Goal: Check status: Verify the current state of an ongoing process or item

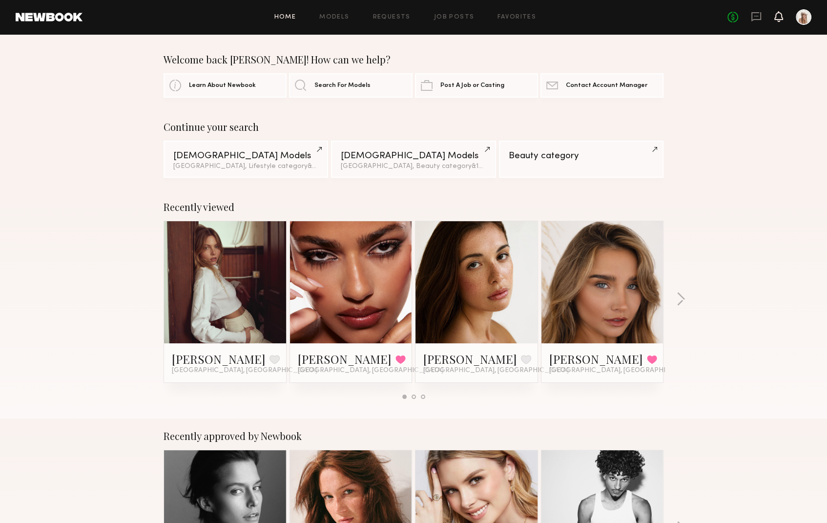
click at [778, 21] on icon at bounding box center [779, 21] width 3 height 1
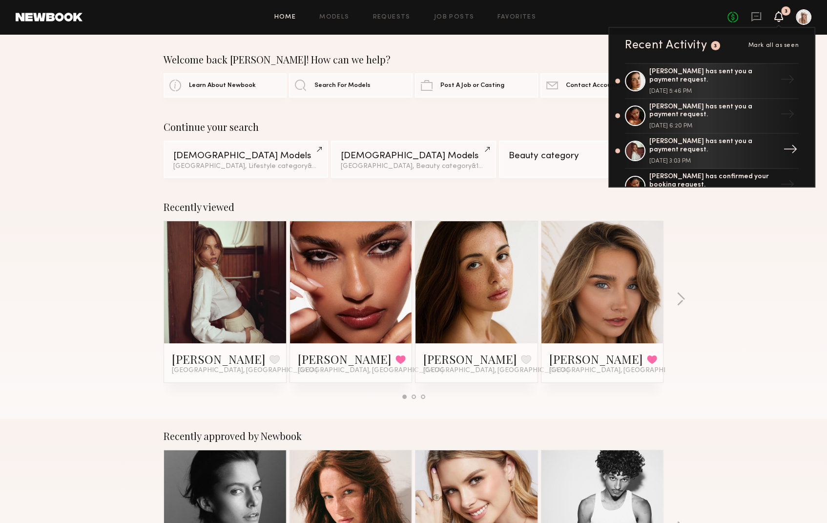
click at [692, 158] on div "[DATE] 3:03 PM" at bounding box center [713, 161] width 127 height 6
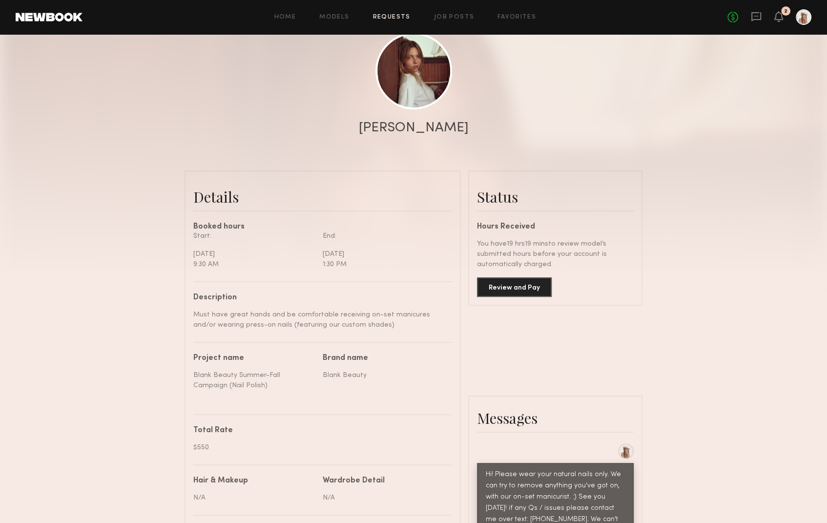
scroll to position [111, 0]
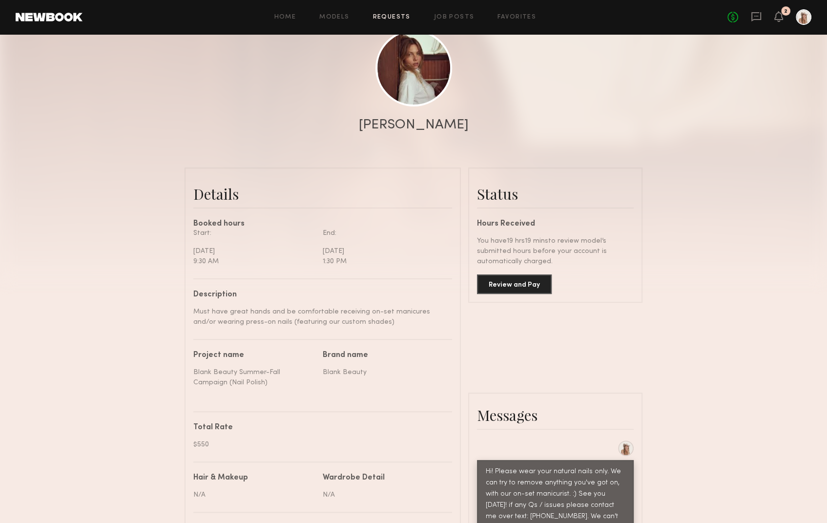
click at [808, 18] on div at bounding box center [804, 17] width 16 height 16
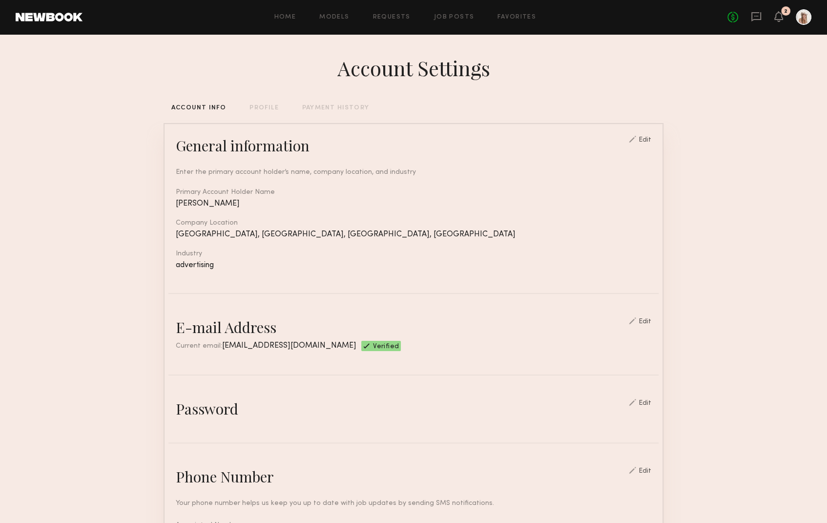
click at [335, 103] on div "Account Settings ACCOUNT INFO PROFILE PAYMENT HISTORY General information Edit …" at bounding box center [414, 474] width 500 height 881
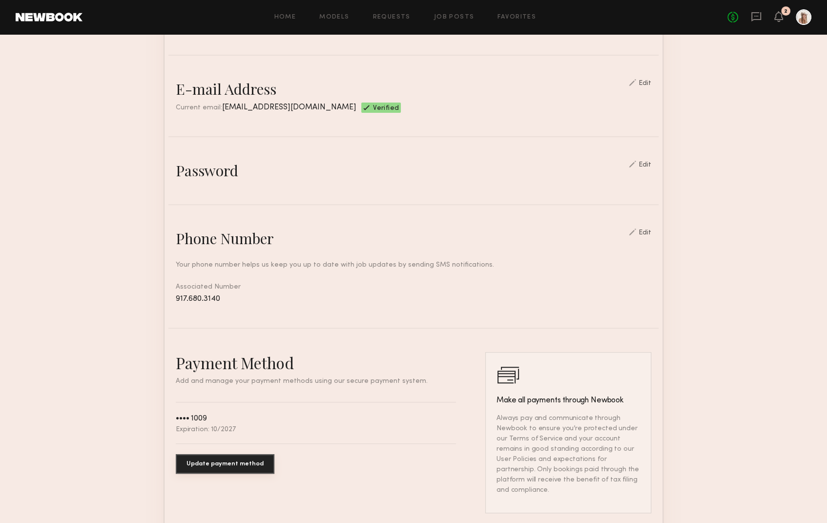
scroll to position [311, 0]
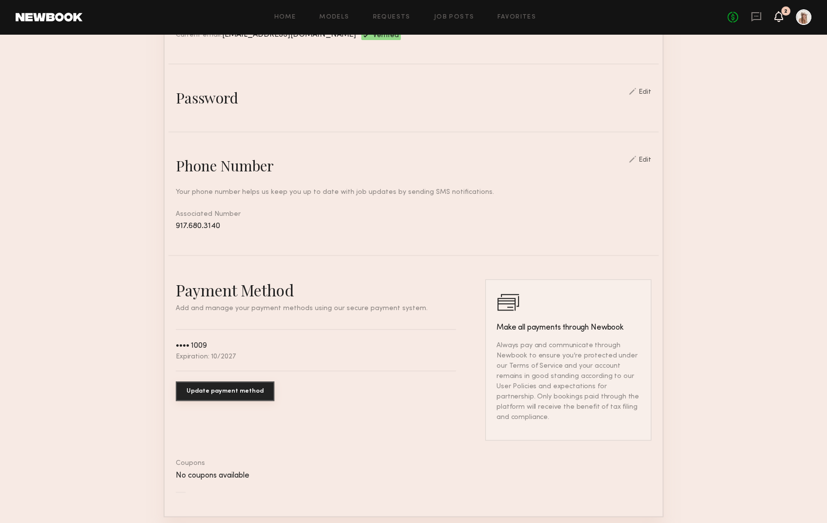
click at [780, 14] on icon at bounding box center [779, 16] width 8 height 7
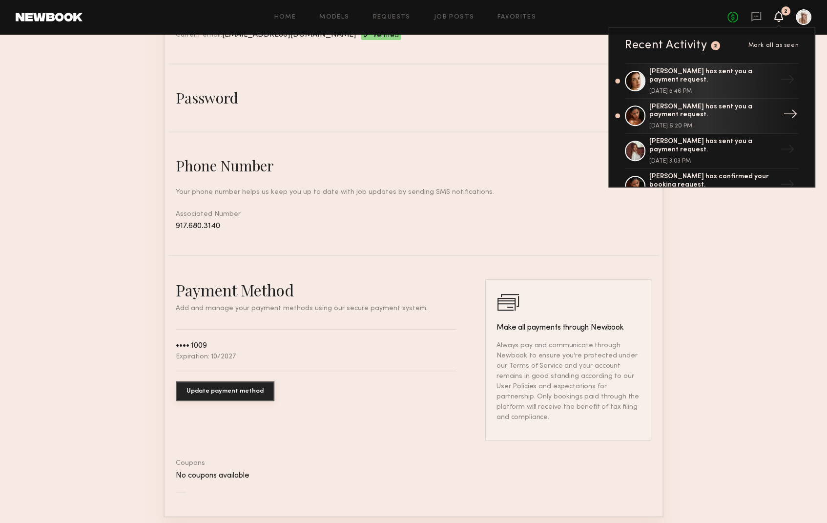
click at [689, 113] on div "[PERSON_NAME] has sent you a payment request." at bounding box center [713, 111] width 127 height 17
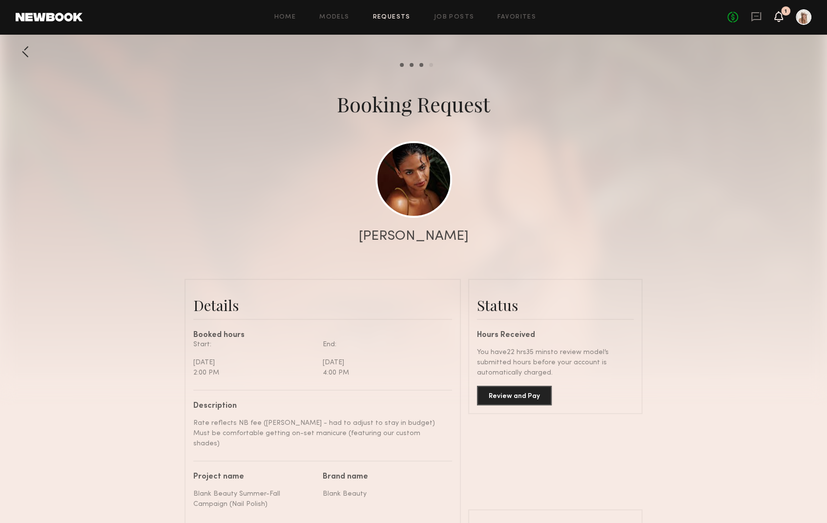
click at [781, 15] on icon at bounding box center [779, 16] width 8 height 7
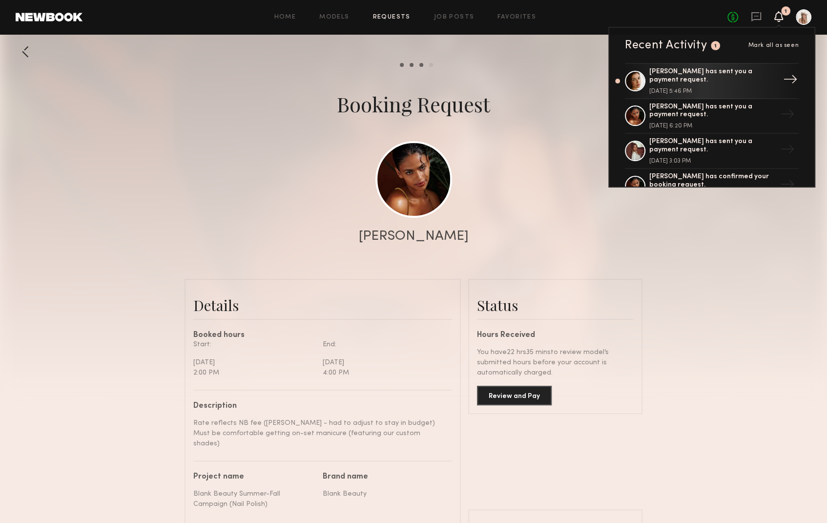
click at [706, 90] on div "[DATE] 5:46 PM" at bounding box center [713, 91] width 127 height 6
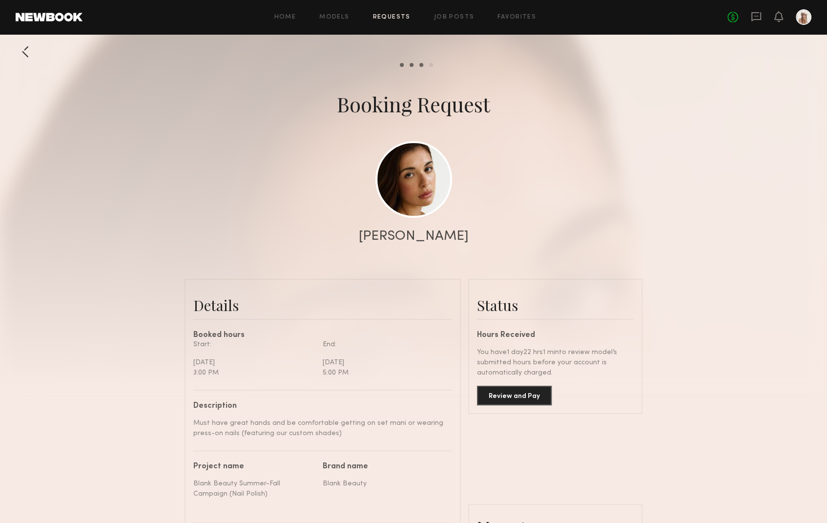
scroll to position [1580, 0]
click at [782, 16] on icon at bounding box center [779, 16] width 9 height 11
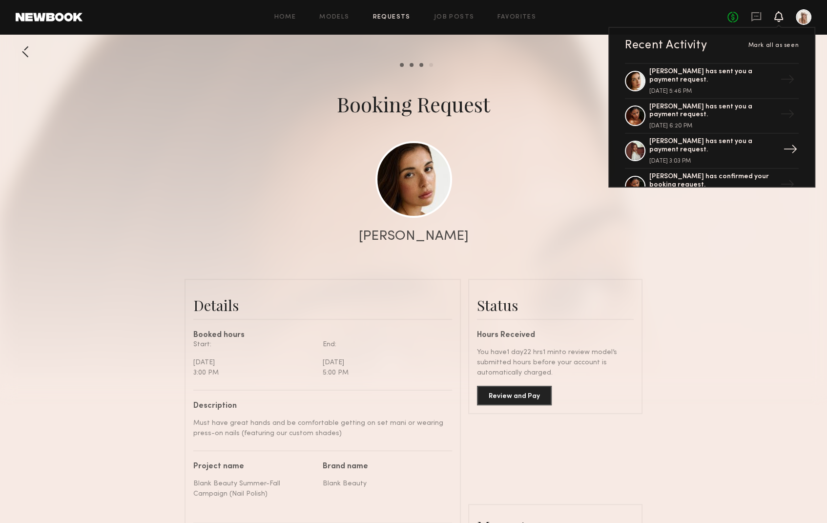
click at [679, 149] on div "[PERSON_NAME] has sent you a payment request. [DATE] 3:03 PM" at bounding box center [713, 151] width 127 height 26
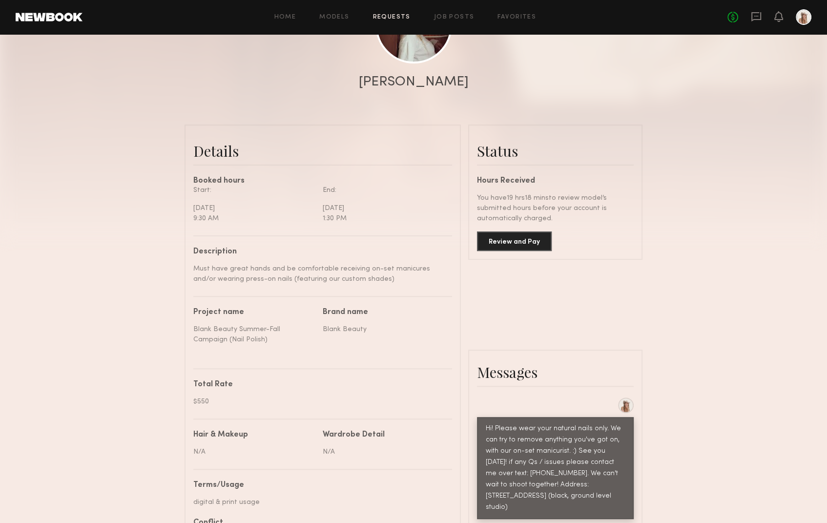
scroll to position [172, 0]
